Goal: Transaction & Acquisition: Purchase product/service

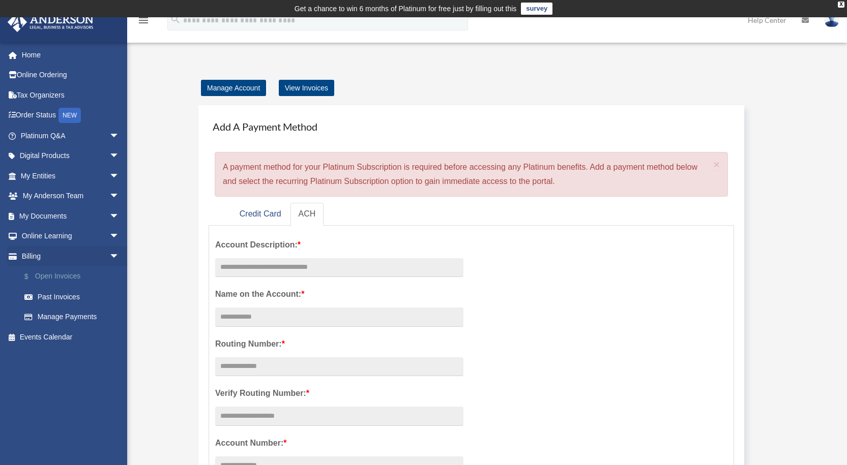
click at [54, 273] on link "$ Open Invoices" at bounding box center [74, 277] width 121 height 21
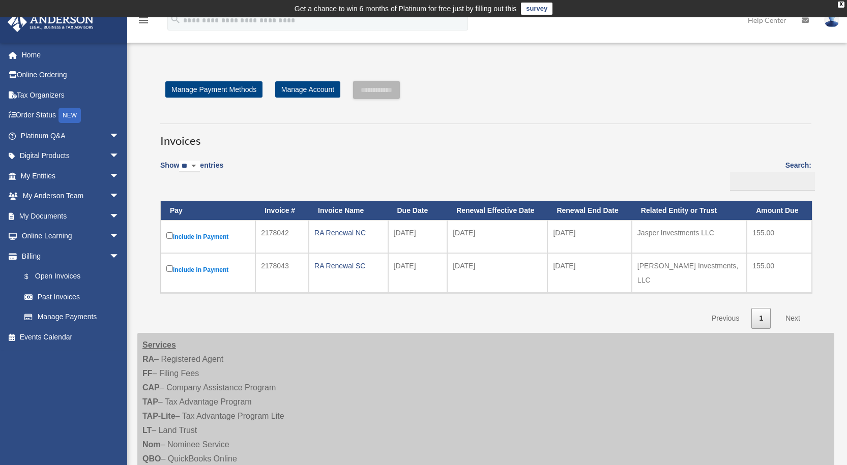
click at [170, 232] on label "Include in Payment" at bounding box center [207, 236] width 83 height 13
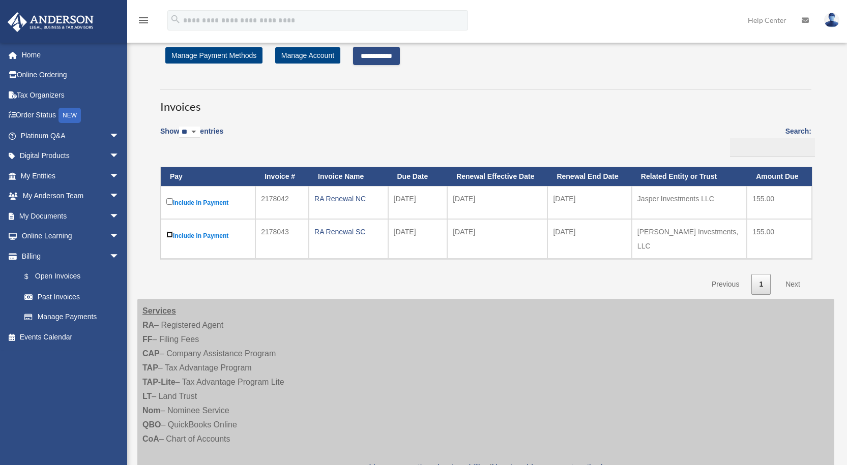
scroll to position [51, 0]
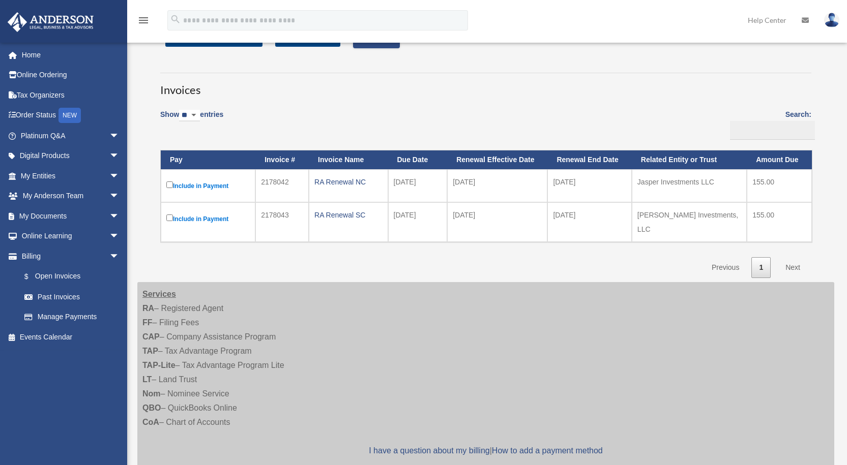
click at [795, 259] on link "Next" at bounding box center [793, 267] width 30 height 21
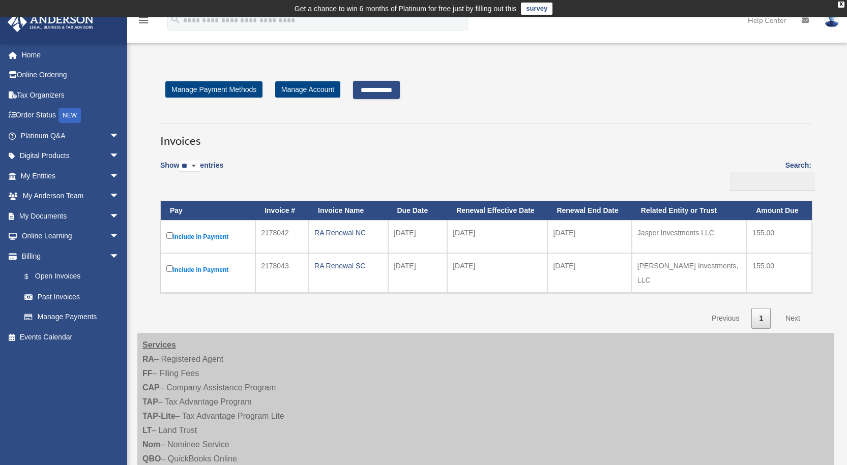
click at [383, 83] on input "**********" at bounding box center [376, 90] width 47 height 18
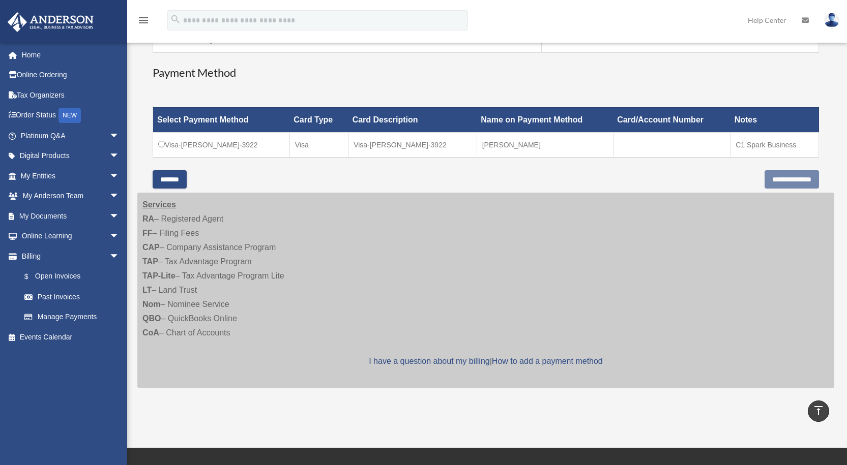
scroll to position [305, 0]
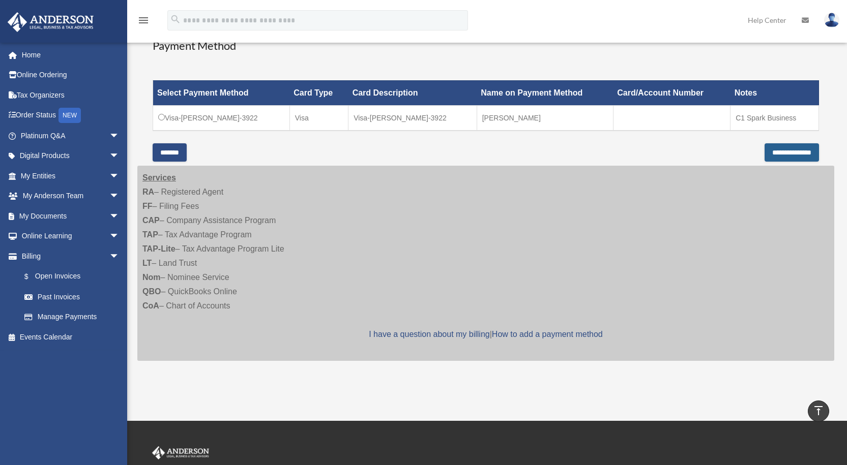
click at [797, 152] on input "**********" at bounding box center [792, 152] width 54 height 18
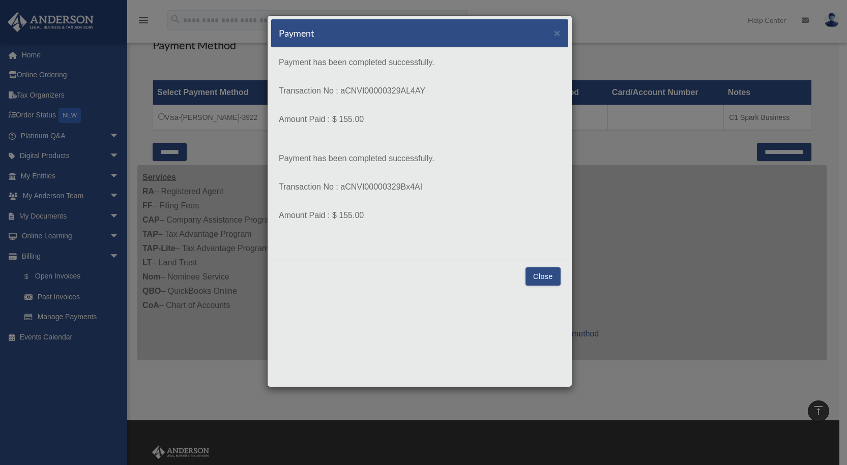
click at [542, 277] on button "Close" at bounding box center [543, 277] width 35 height 18
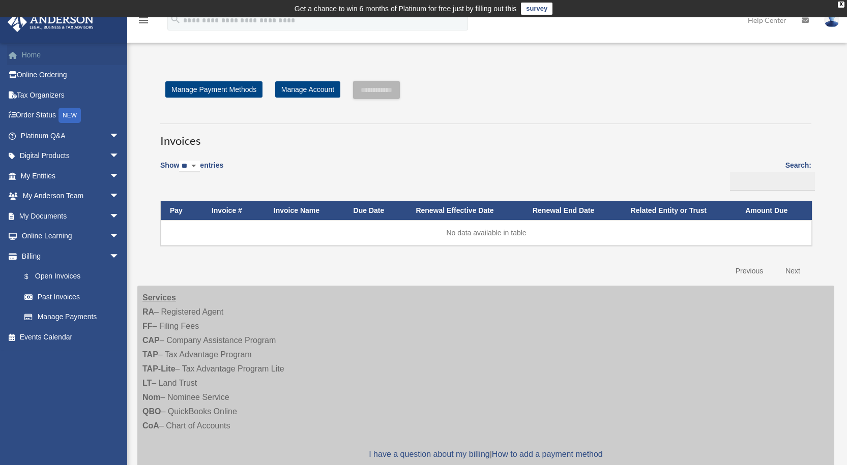
click at [22, 53] on link "Home" at bounding box center [71, 55] width 128 height 20
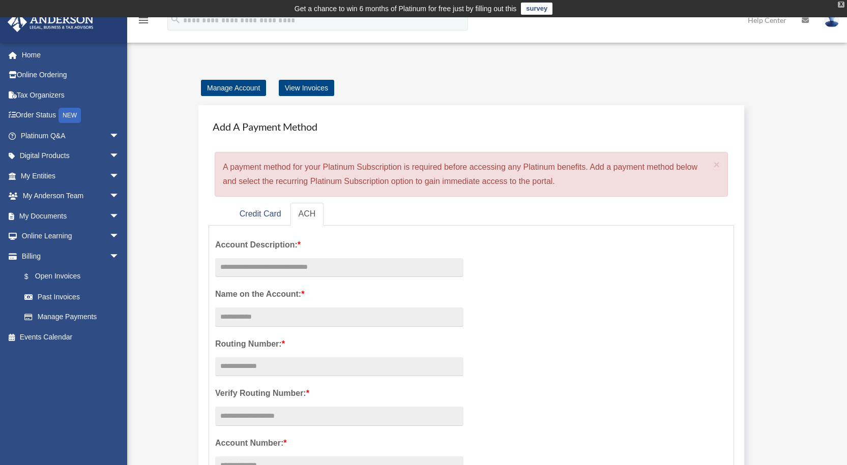
click at [843, 4] on div "X" at bounding box center [841, 5] width 7 height 6
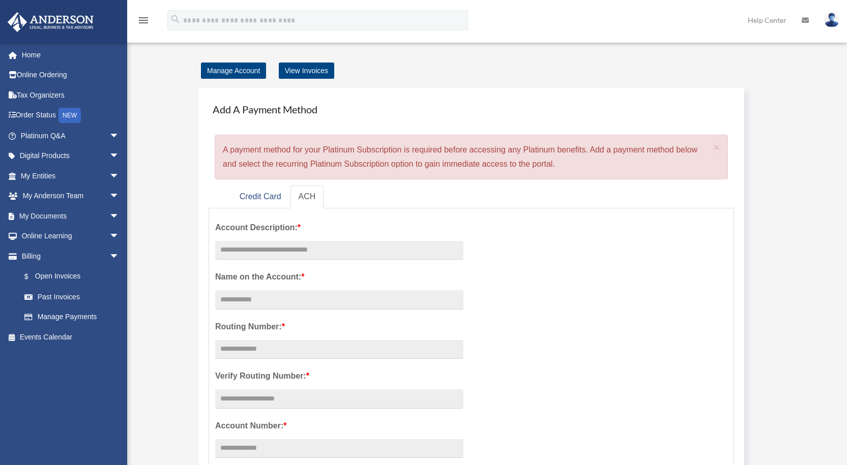
click at [138, 17] on icon "menu" at bounding box center [143, 20] width 12 height 12
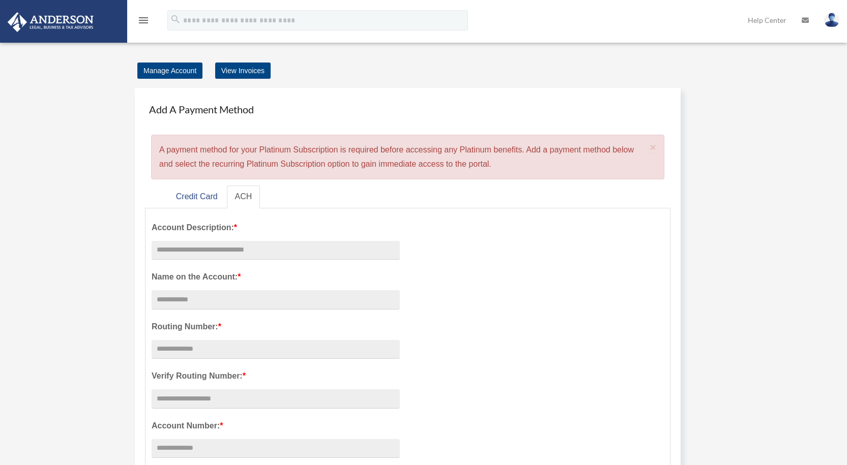
click at [138, 17] on icon "menu" at bounding box center [143, 20] width 12 height 12
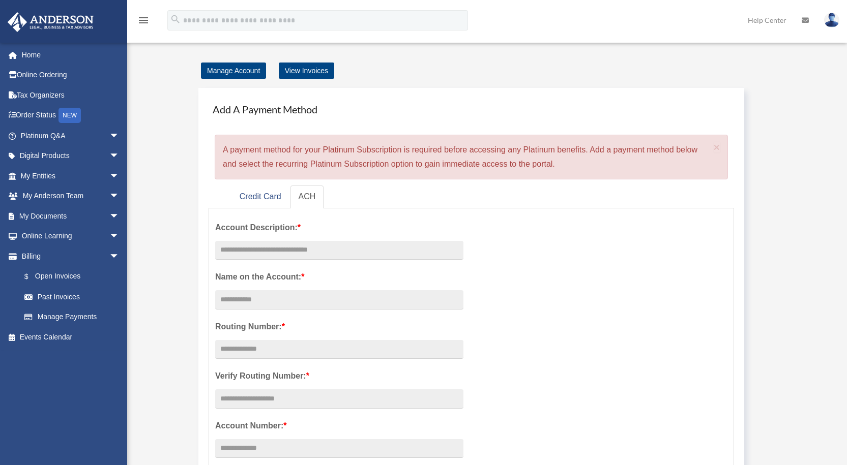
click at [829, 21] on img at bounding box center [831, 20] width 15 height 15
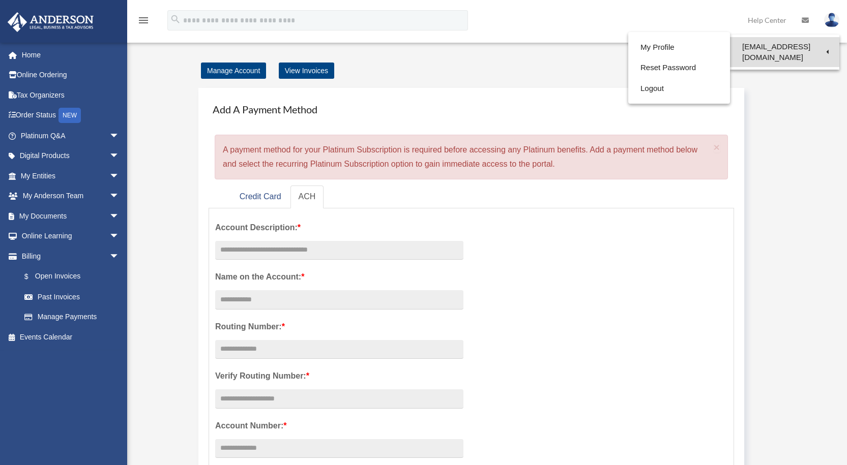
click at [805, 45] on link "[EMAIL_ADDRESS][DOMAIN_NAME]" at bounding box center [784, 52] width 109 height 30
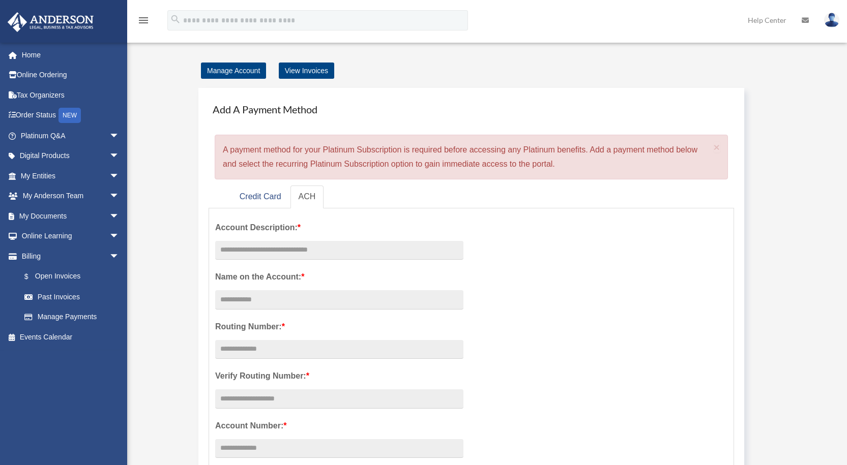
click at [834, 16] on img at bounding box center [831, 20] width 15 height 15
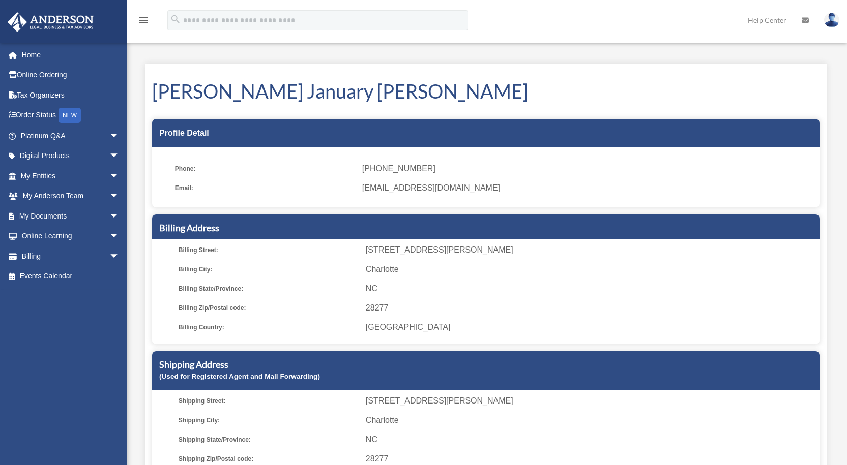
click at [836, 16] on img at bounding box center [831, 20] width 15 height 15
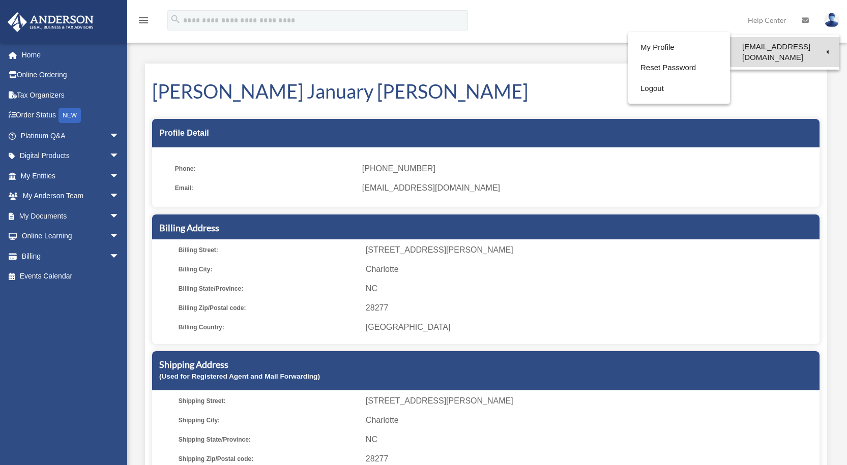
click at [821, 43] on link "[EMAIL_ADDRESS][DOMAIN_NAME]" at bounding box center [784, 52] width 109 height 30
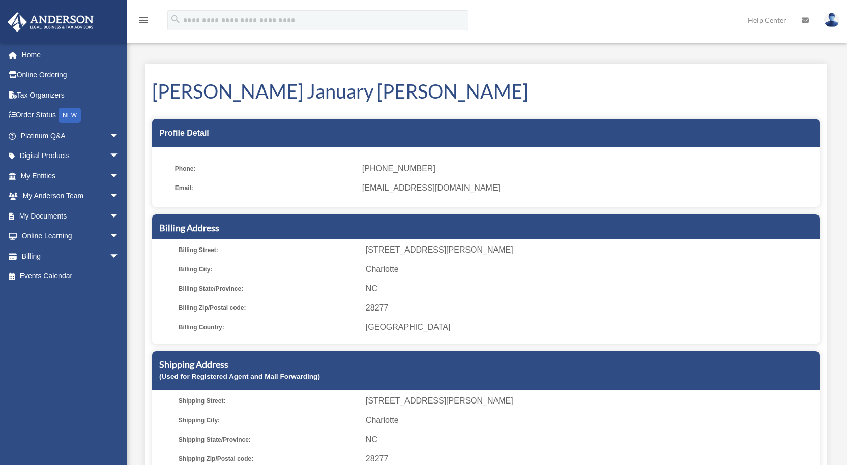
click at [832, 25] on img at bounding box center [831, 20] width 15 height 15
click at [829, 14] on img at bounding box center [831, 20] width 15 height 15
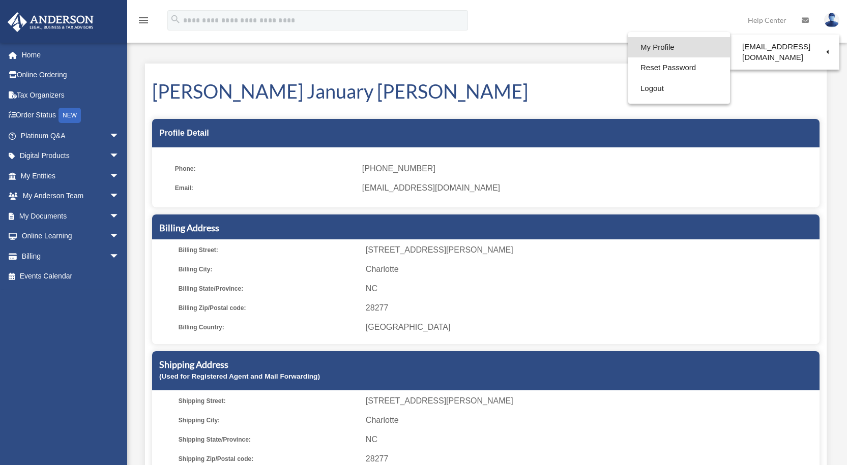
click at [633, 44] on link "My Profile" at bounding box center [679, 47] width 102 height 21
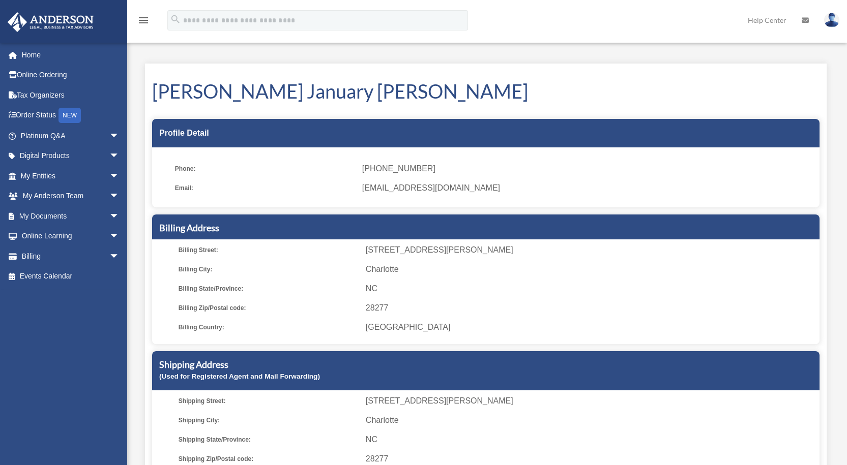
click at [831, 18] on img at bounding box center [831, 20] width 15 height 15
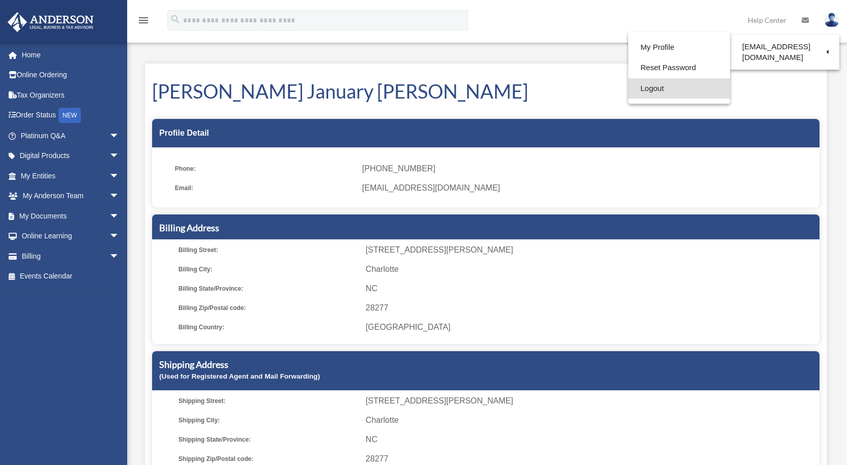
click at [629, 90] on link "Logout" at bounding box center [679, 88] width 102 height 21
